Goal: Book appointment/travel/reservation

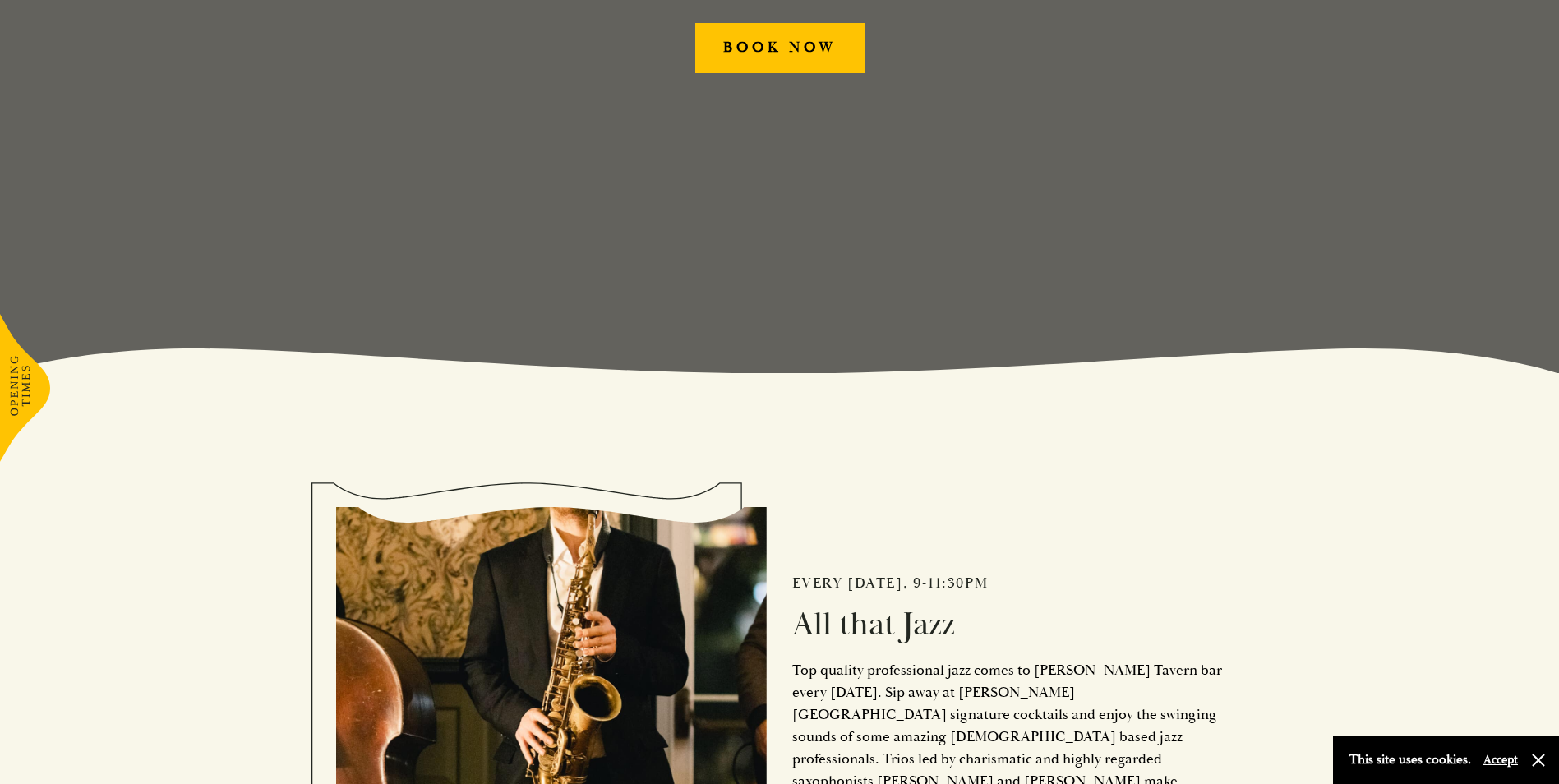
scroll to position [493, 0]
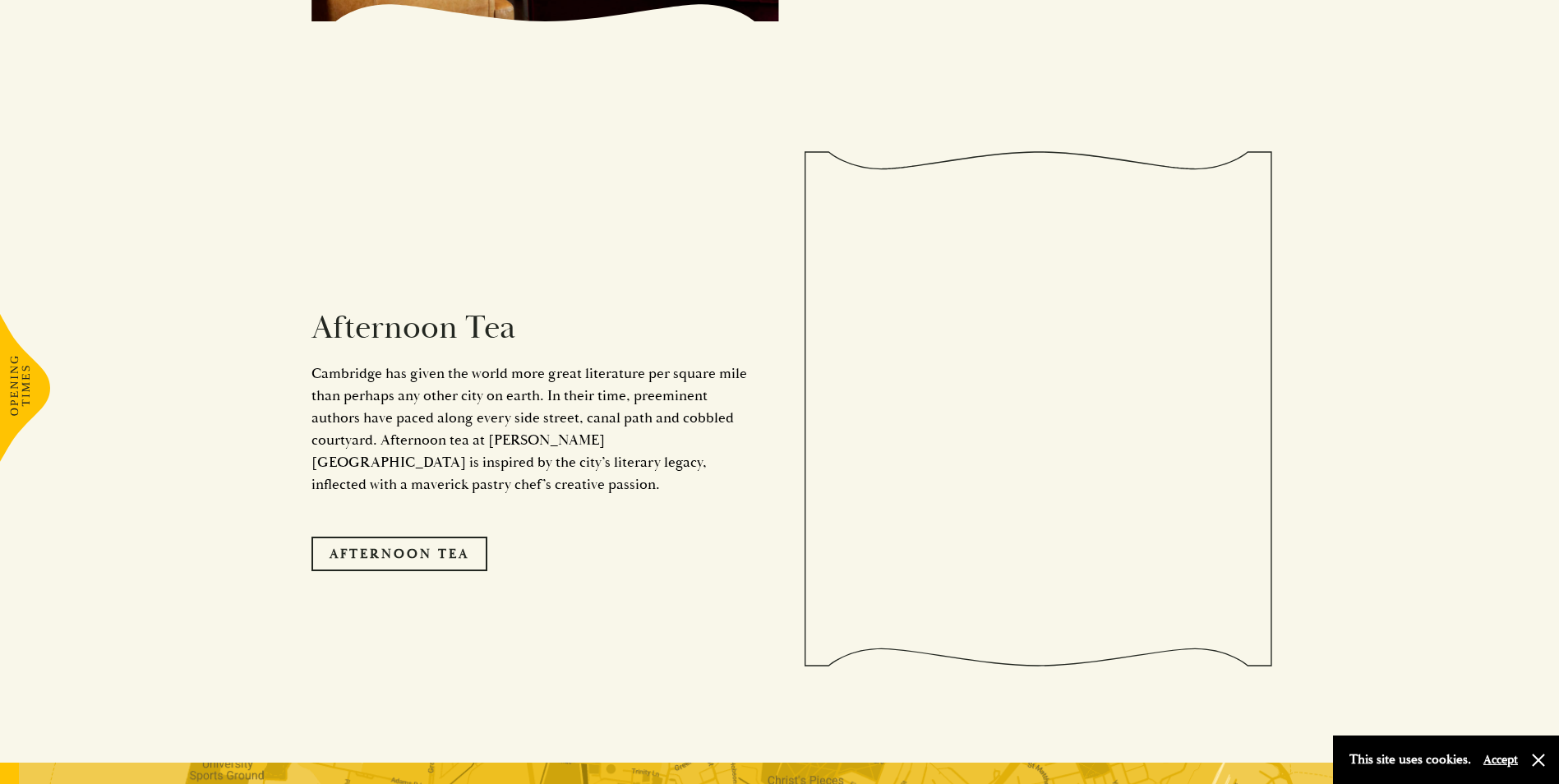
scroll to position [2794, 0]
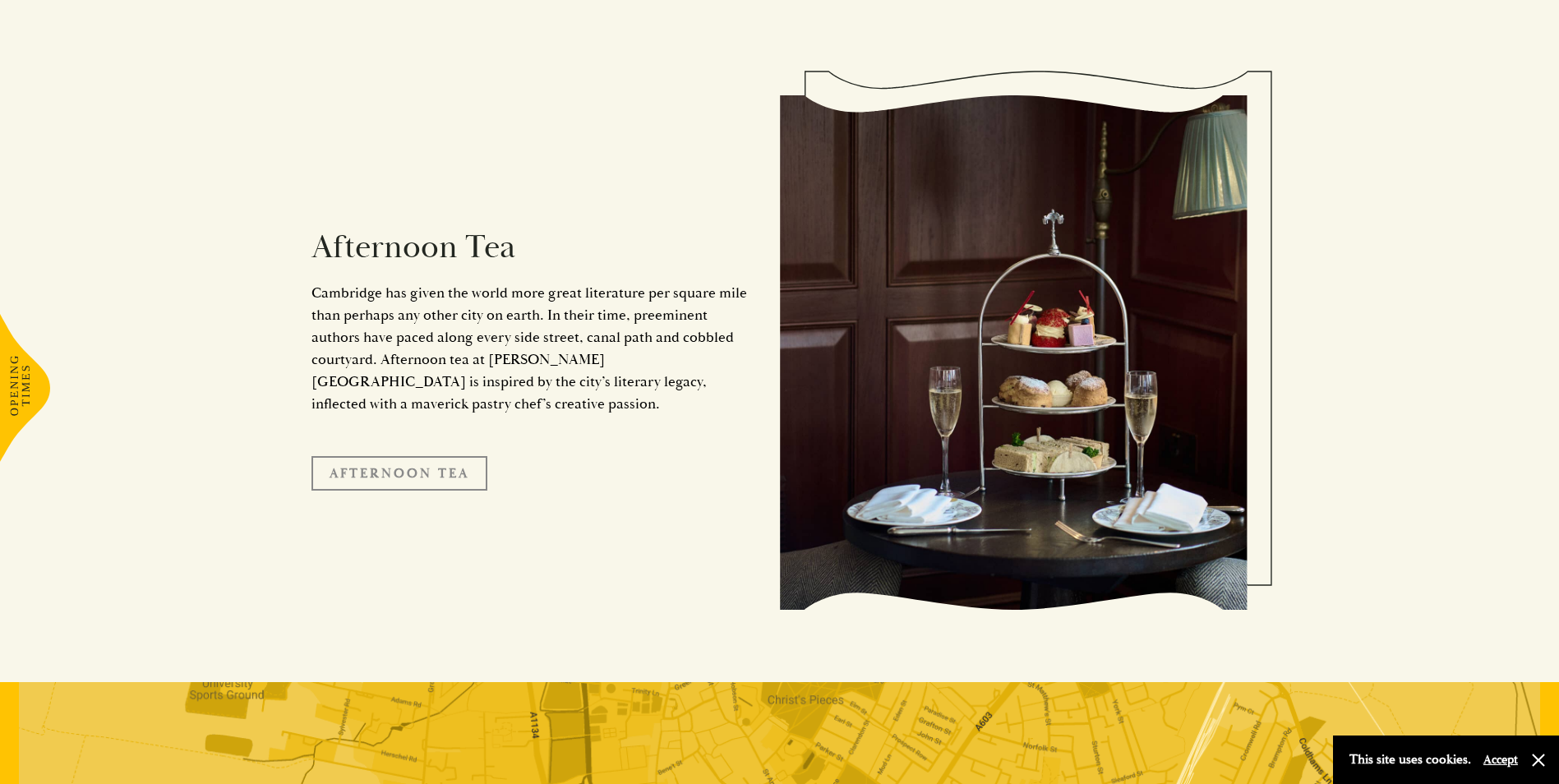
click at [400, 456] on link "Afternoon Tea" at bounding box center [399, 474] width 176 height 35
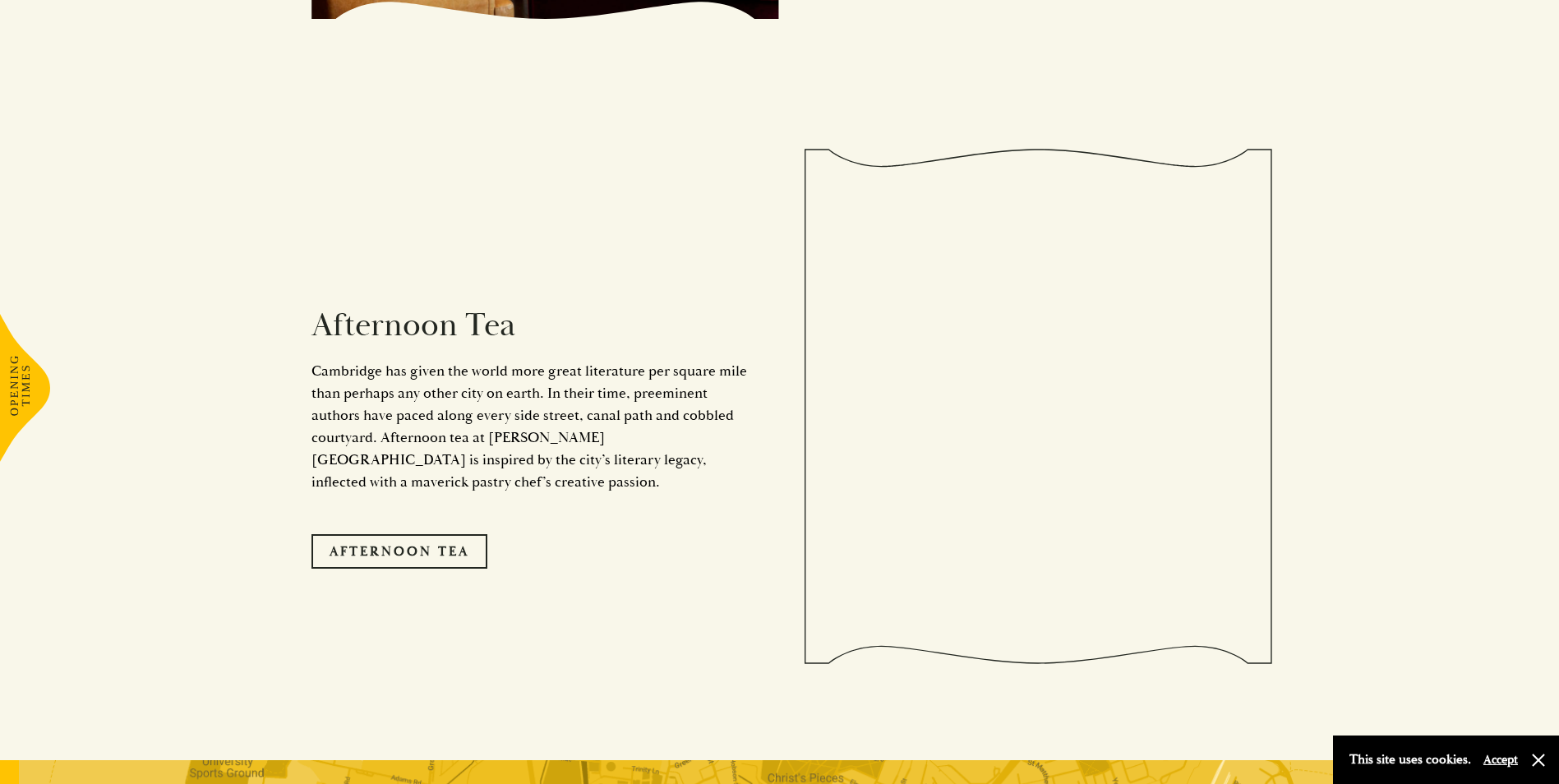
scroll to position [2794, 0]
